Goal: Transaction & Acquisition: Purchase product/service

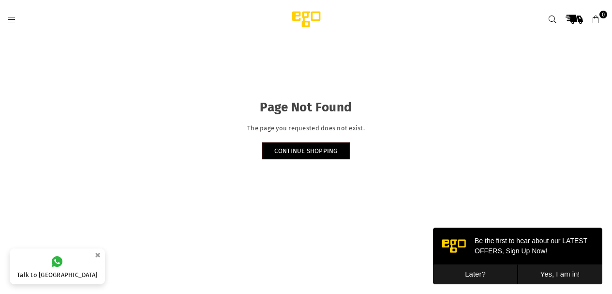
click at [471, 277] on button "Later?" at bounding box center [475, 274] width 85 height 20
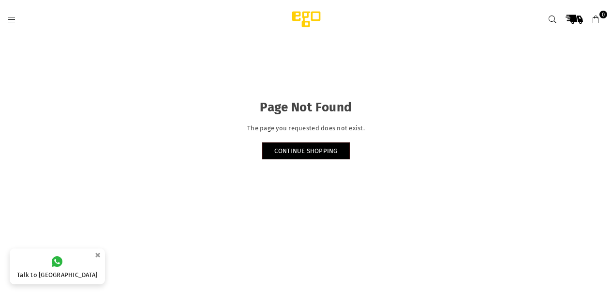
click at [312, 14] on img at bounding box center [306, 19] width 82 height 19
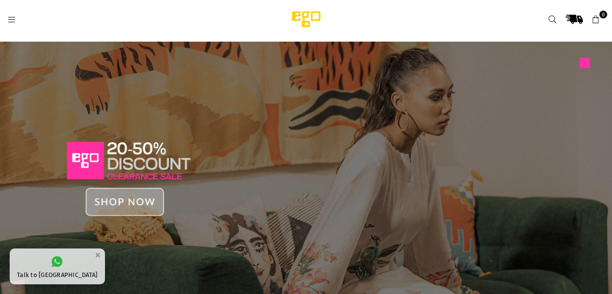
click at [9, 15] on icon at bounding box center [11, 19] width 9 height 9
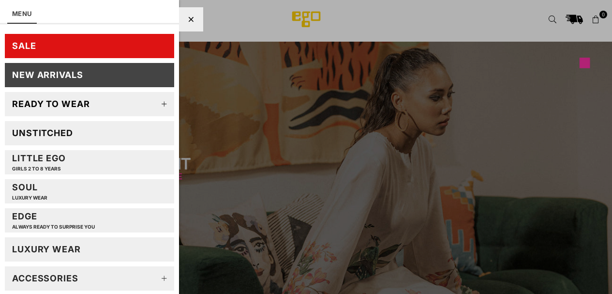
click at [81, 98] on link "Ready to wear" at bounding box center [89, 104] width 169 height 24
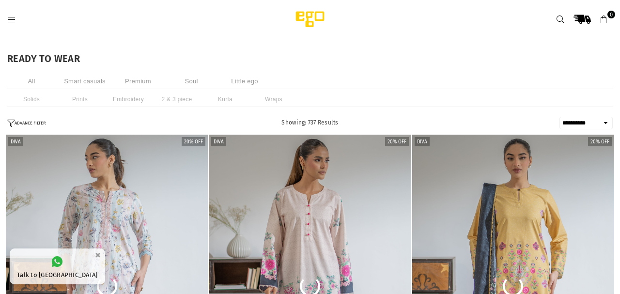
select select "**********"
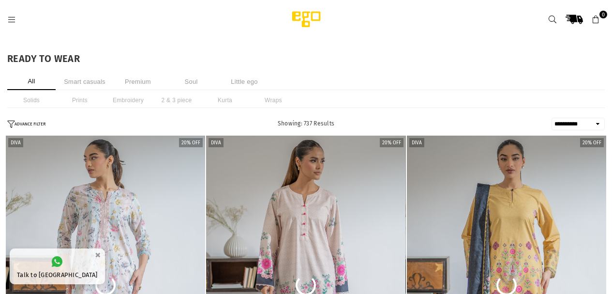
click at [13, 19] on icon at bounding box center [11, 19] width 9 height 9
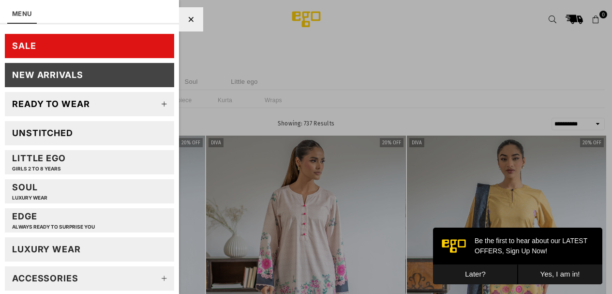
click at [70, 38] on link "SALE" at bounding box center [89, 46] width 169 height 24
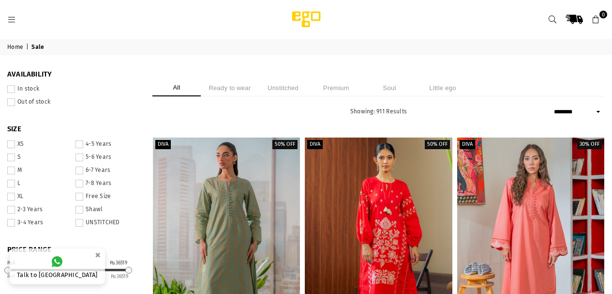
select select "******"
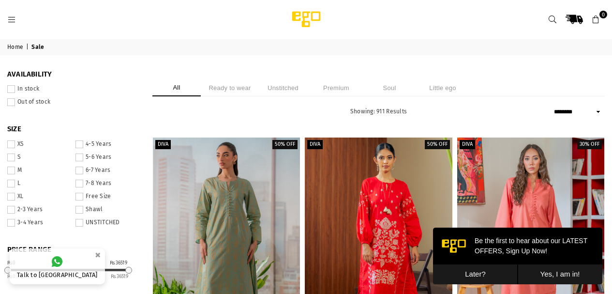
click at [468, 272] on button "Later?" at bounding box center [475, 274] width 85 height 20
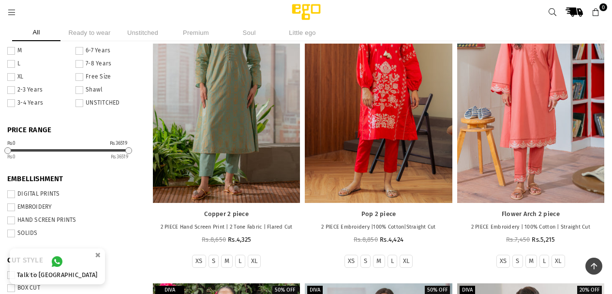
scroll to position [68, 0]
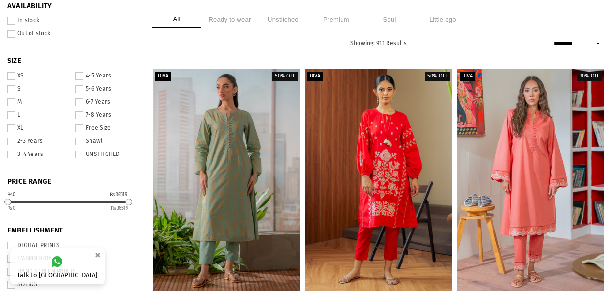
click at [43, 22] on label "In stock" at bounding box center [72, 21] width 131 height 8
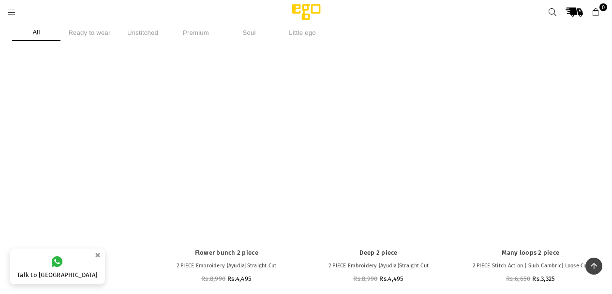
scroll to position [48980, 0]
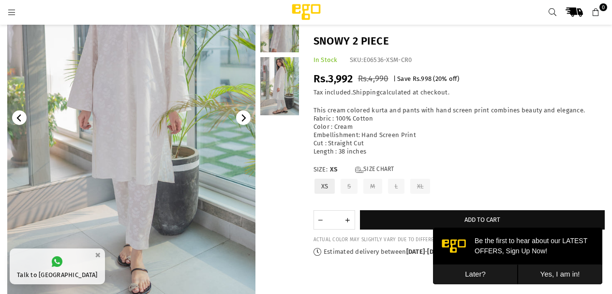
scroll to position [121, 0]
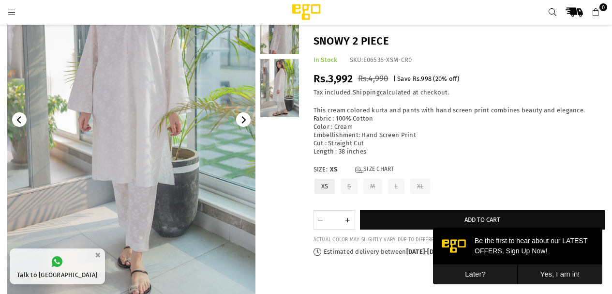
click at [243, 120] on icon "Next" at bounding box center [243, 119] width 7 height 7
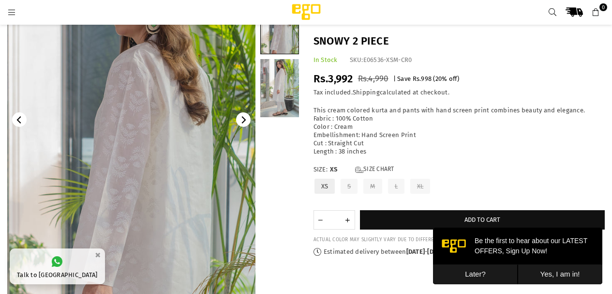
click at [243, 120] on icon "Next" at bounding box center [243, 119] width 7 height 7
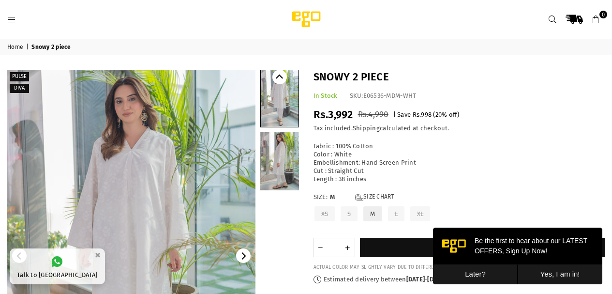
click at [243, 256] on icon "Next" at bounding box center [244, 255] width 4 height 7
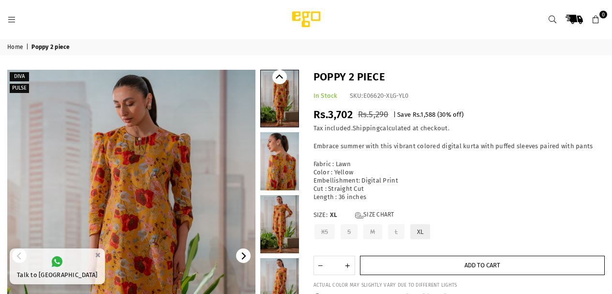
drag, startPoint x: 0, startPoint y: 0, endPoint x: 459, endPoint y: 268, distance: 531.5
click at [459, 268] on button "Add to cart" at bounding box center [482, 265] width 245 height 19
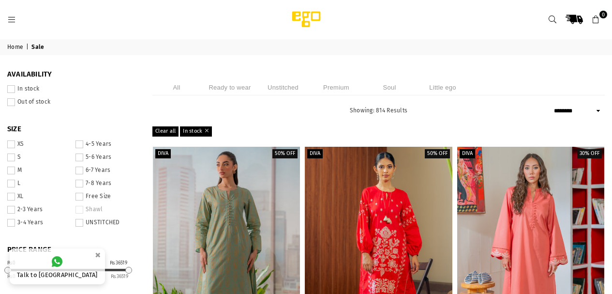
select select "******"
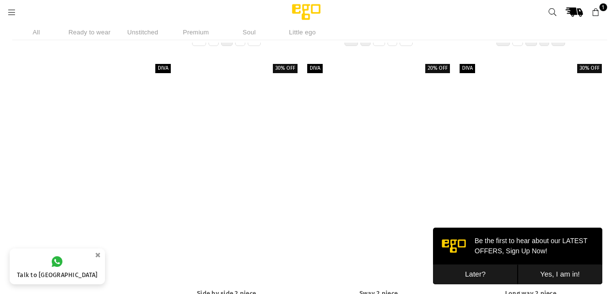
scroll to position [12138, 0]
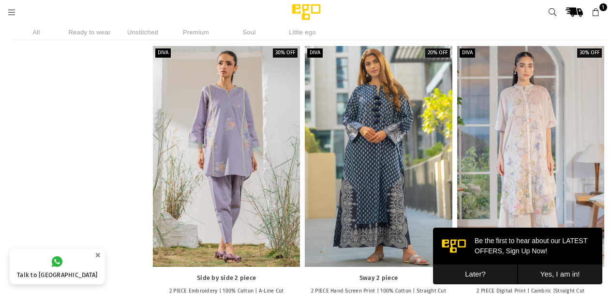
click at [471, 275] on button "Later?" at bounding box center [475, 274] width 85 height 20
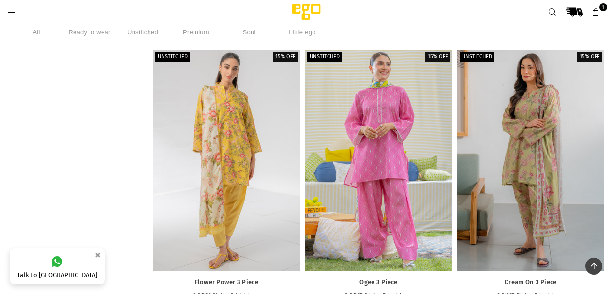
scroll to position [77957, 0]
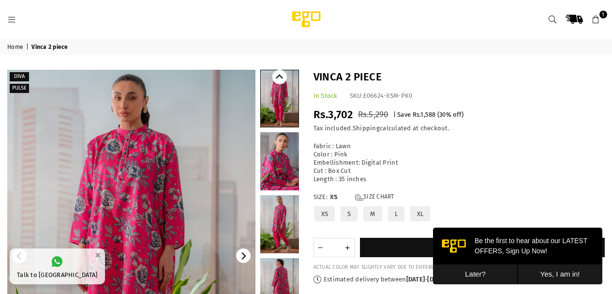
scroll to position [19, 0]
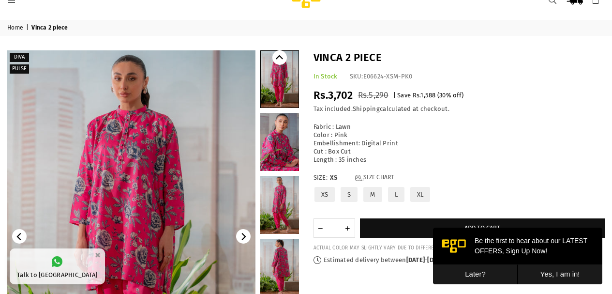
click at [279, 86] on link at bounding box center [280, 79] width 38 height 57
click at [279, 119] on link at bounding box center [279, 142] width 39 height 58
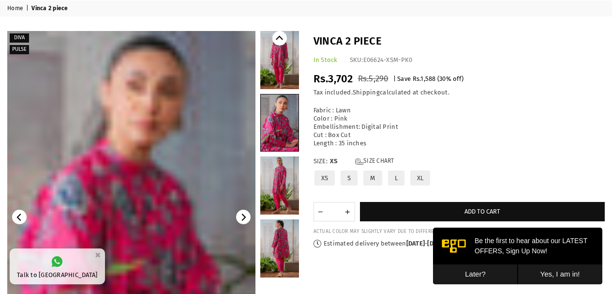
scroll to position [121, 0]
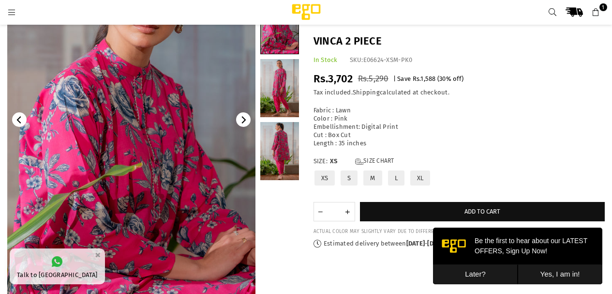
click at [283, 104] on link at bounding box center [279, 88] width 39 height 58
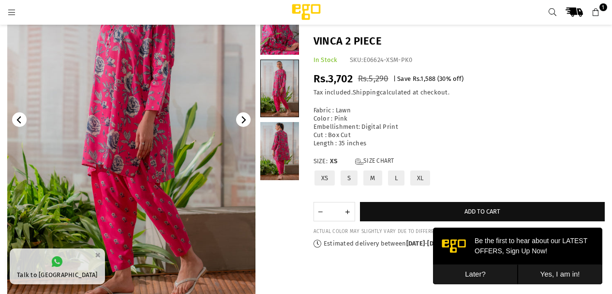
click at [283, 134] on link at bounding box center [279, 151] width 39 height 58
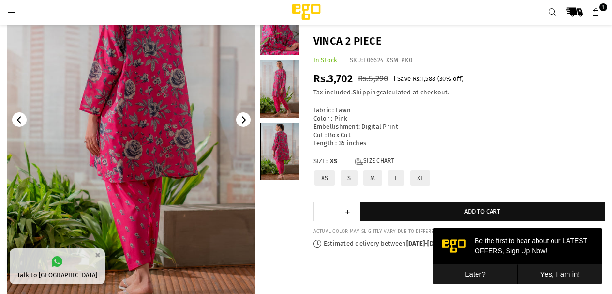
click at [298, 49] on link at bounding box center [279, 26] width 39 height 58
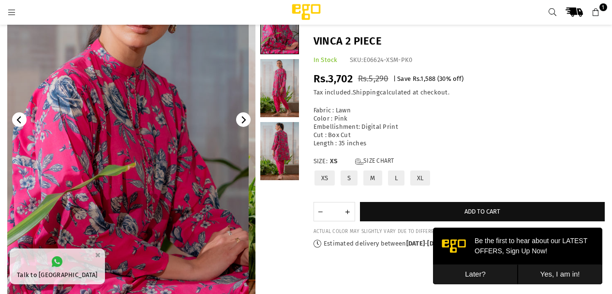
click at [289, 92] on link at bounding box center [279, 88] width 39 height 58
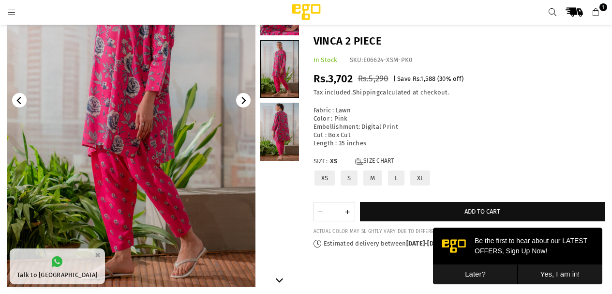
scroll to position [160, 0]
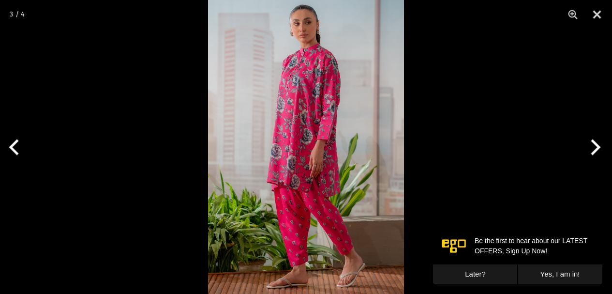
click at [285, 141] on img at bounding box center [306, 147] width 196 height 294
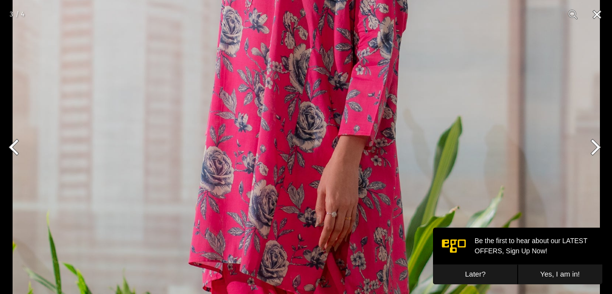
click at [598, 16] on button "Close" at bounding box center [597, 14] width 24 height 29
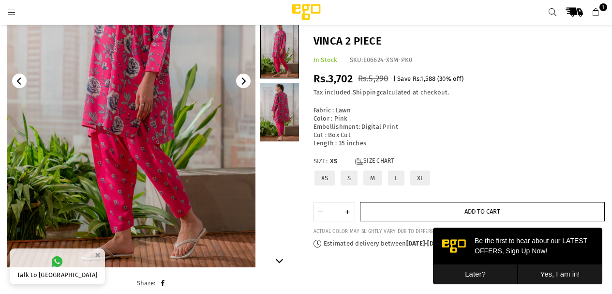
click at [388, 207] on button "Add to cart" at bounding box center [482, 211] width 245 height 19
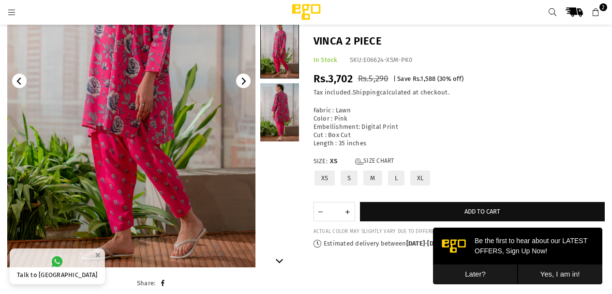
click at [597, 13] on icon at bounding box center [596, 12] width 9 height 9
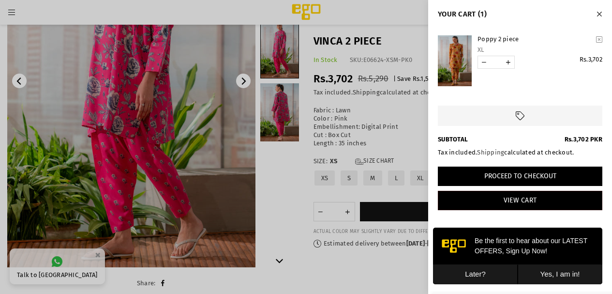
click at [532, 182] on button "Proceed to Checkout" at bounding box center [520, 176] width 165 height 19
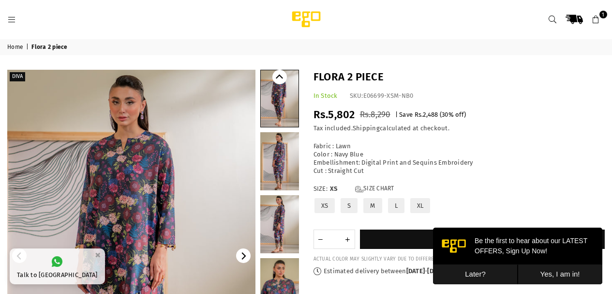
click at [292, 151] on link at bounding box center [279, 161] width 39 height 58
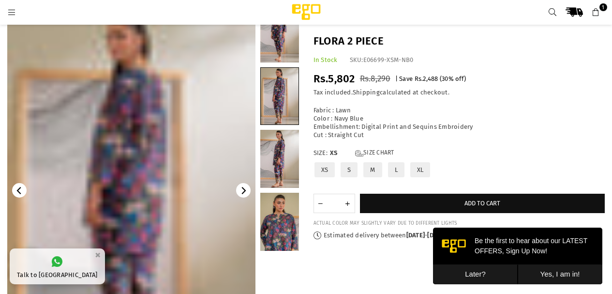
scroll to position [102, 0]
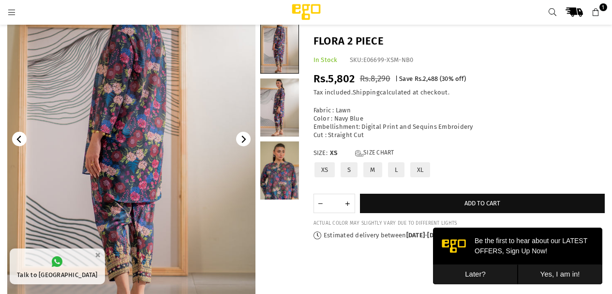
click at [283, 114] on link at bounding box center [279, 107] width 39 height 58
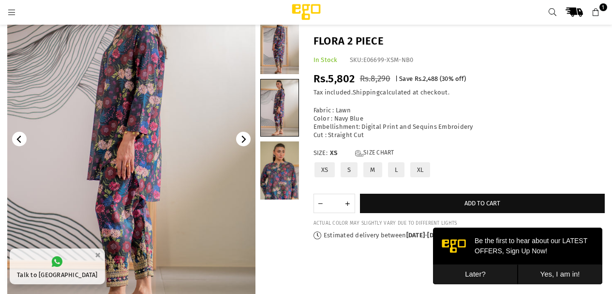
click at [130, 146] on img at bounding box center [131, 139] width 248 height 372
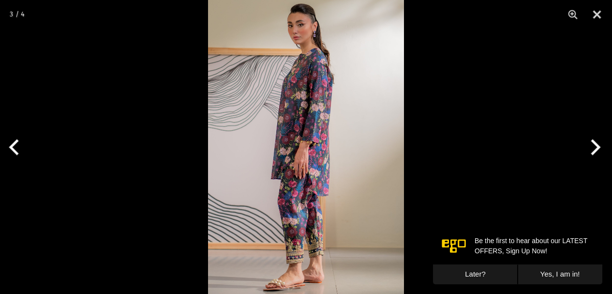
click at [315, 136] on img at bounding box center [306, 147] width 196 height 294
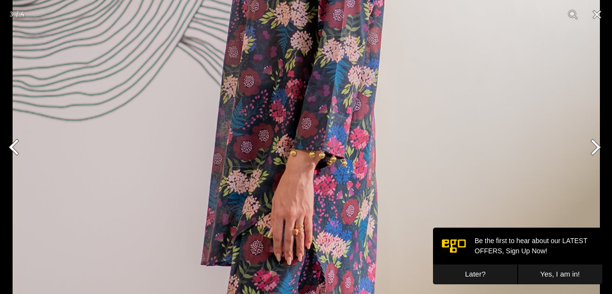
click at [12, 141] on button "Previous" at bounding box center [18, 147] width 36 height 48
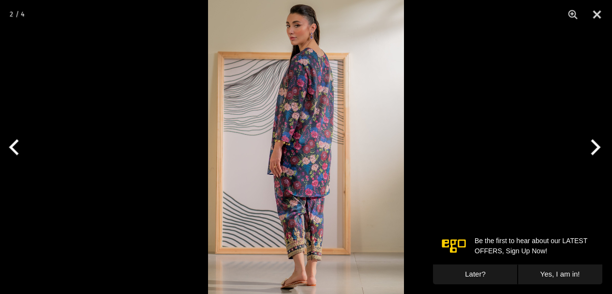
click at [302, 256] on img at bounding box center [306, 147] width 196 height 294
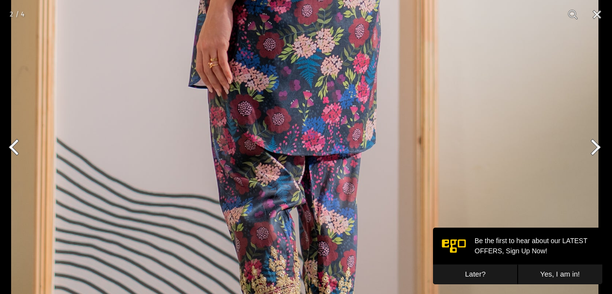
click at [325, 224] on img at bounding box center [305, 4] width 588 height 881
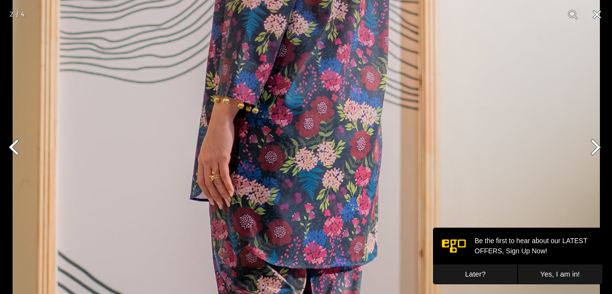
click at [329, 175] on img at bounding box center [307, 117] width 588 height 881
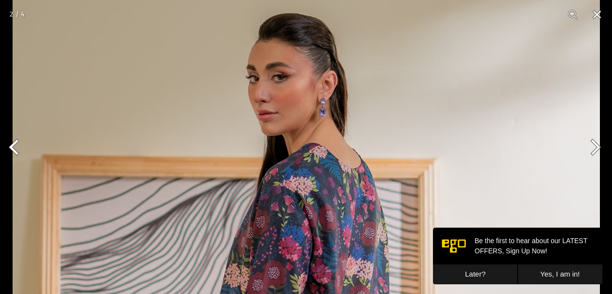
click at [11, 155] on button "Previous" at bounding box center [18, 147] width 36 height 48
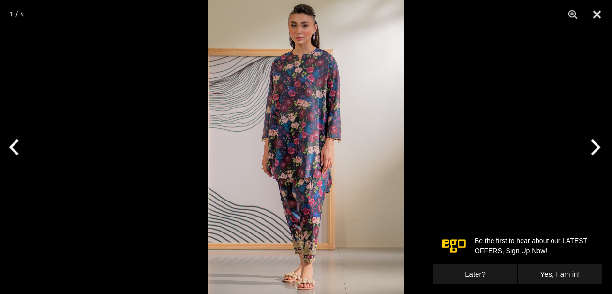
click at [11, 155] on button "Previous" at bounding box center [18, 147] width 36 height 48
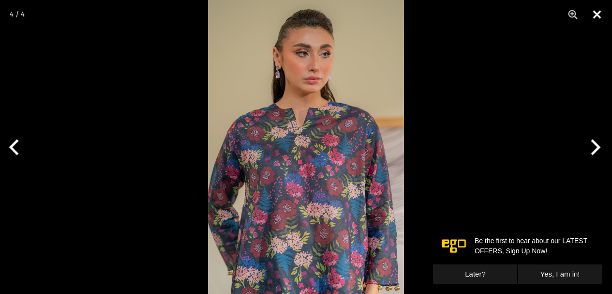
click at [596, 11] on button "Close" at bounding box center [597, 14] width 24 height 29
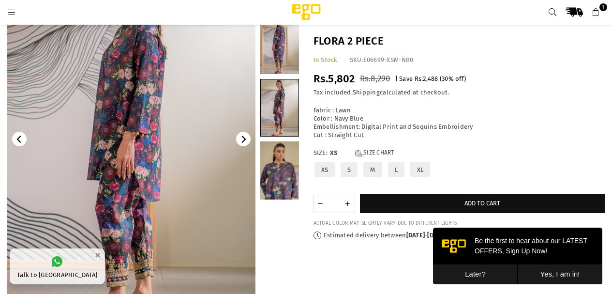
click at [244, 140] on icon "Next" at bounding box center [244, 139] width 4 height 7
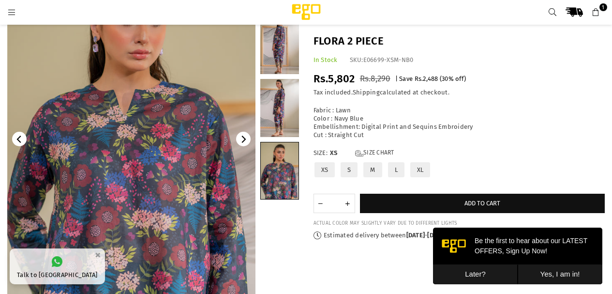
click at [244, 140] on icon "Next" at bounding box center [244, 139] width 4 height 7
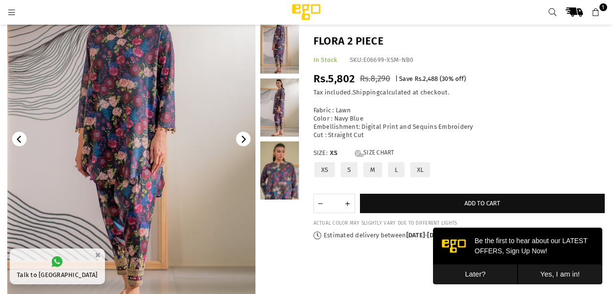
click at [290, 157] on link at bounding box center [279, 170] width 39 height 58
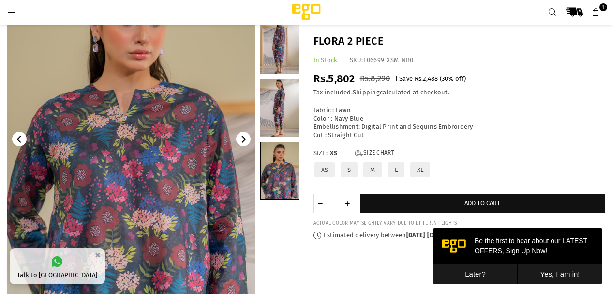
click at [597, 12] on icon at bounding box center [596, 12] width 9 height 9
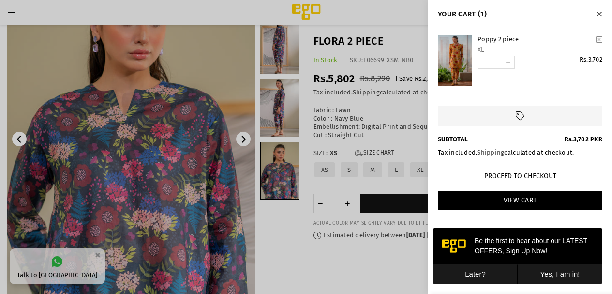
click at [597, 12] on icon "Close" at bounding box center [599, 14] width 5 height 7
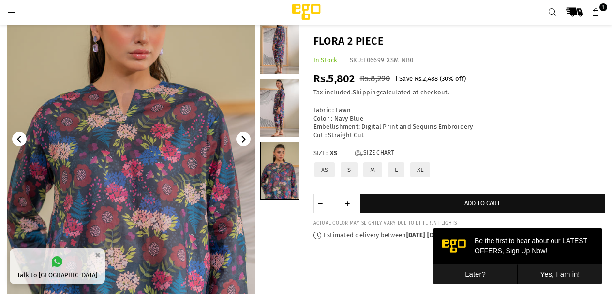
drag, startPoint x: 595, startPoint y: 12, endPoint x: 562, endPoint y: 58, distance: 56.2
click at [595, 13] on icon at bounding box center [596, 12] width 9 height 9
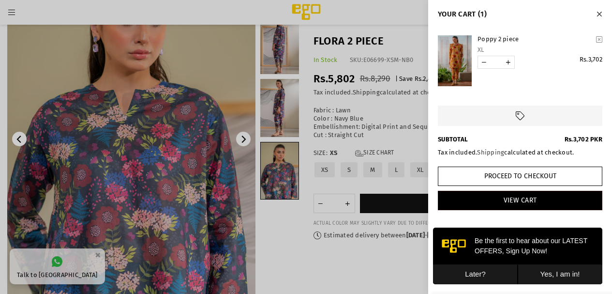
click at [510, 39] on link "Poppy 2 piece" at bounding box center [535, 39] width 115 height 8
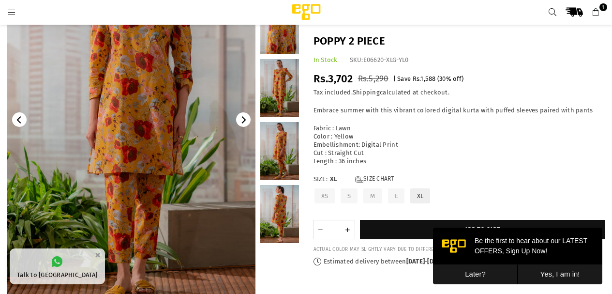
scroll to position [44, 0]
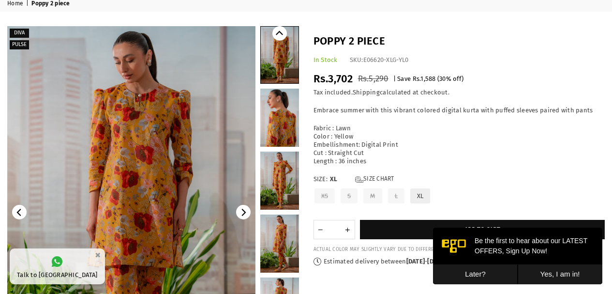
click at [279, 121] on link at bounding box center [279, 118] width 39 height 58
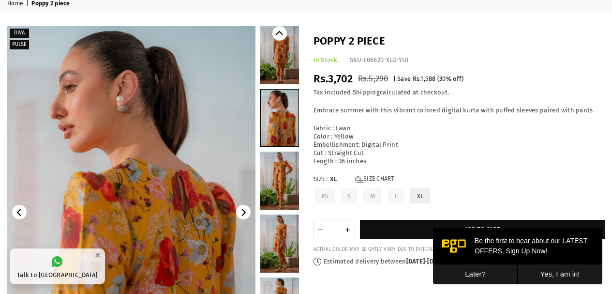
click at [281, 159] on link at bounding box center [279, 181] width 39 height 58
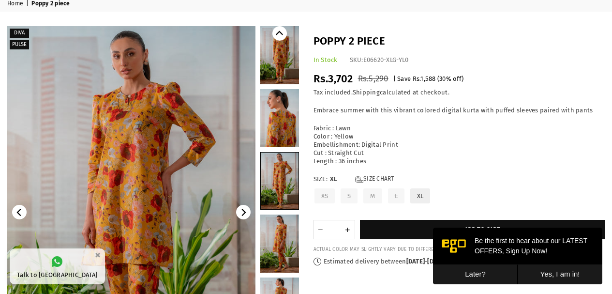
click at [275, 254] on link at bounding box center [279, 243] width 39 height 58
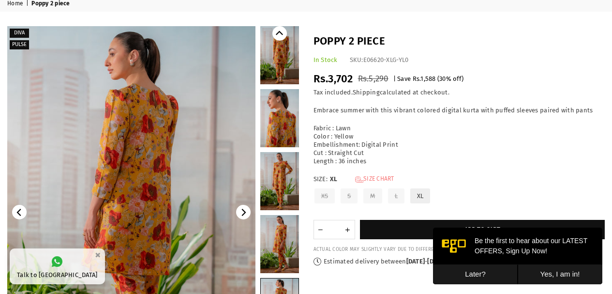
click at [380, 176] on link "Size Chart" at bounding box center [374, 179] width 39 height 8
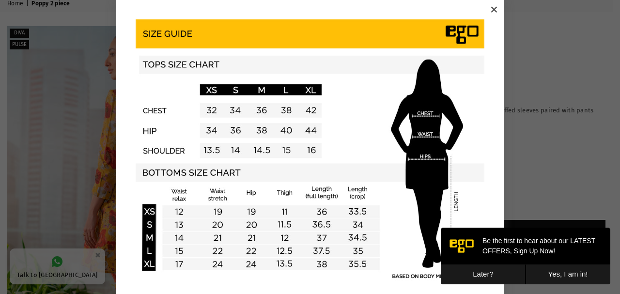
click at [491, 12] on button "×" at bounding box center [493, 9] width 15 height 15
